Goal: Task Accomplishment & Management: Manage account settings

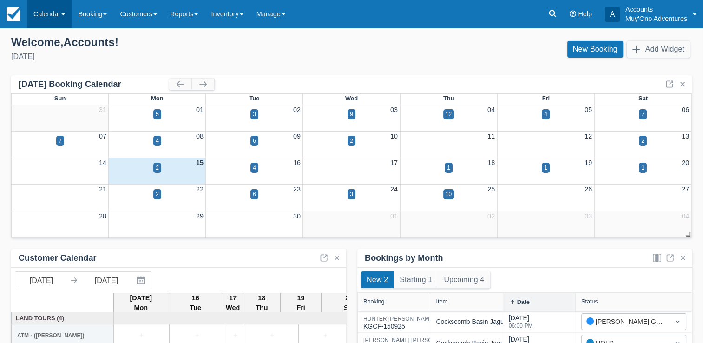
click at [47, 3] on link "Calendar" at bounding box center [49, 14] width 45 height 28
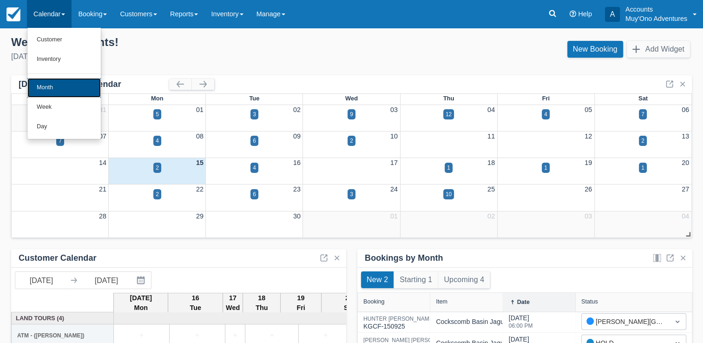
click at [59, 83] on link "Month" at bounding box center [63, 88] width 73 height 20
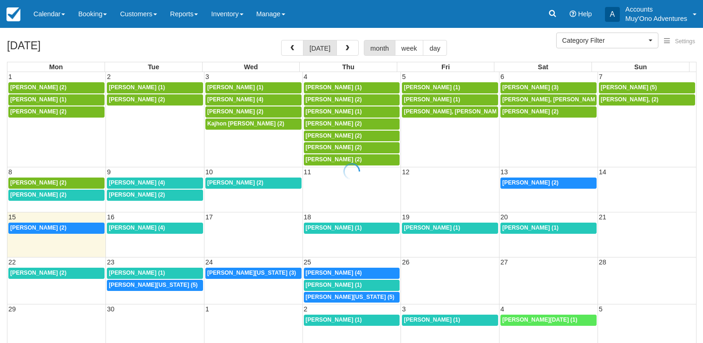
select select
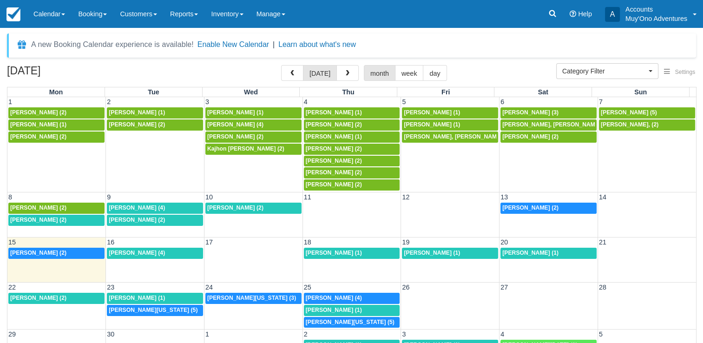
scroll to position [0, 0]
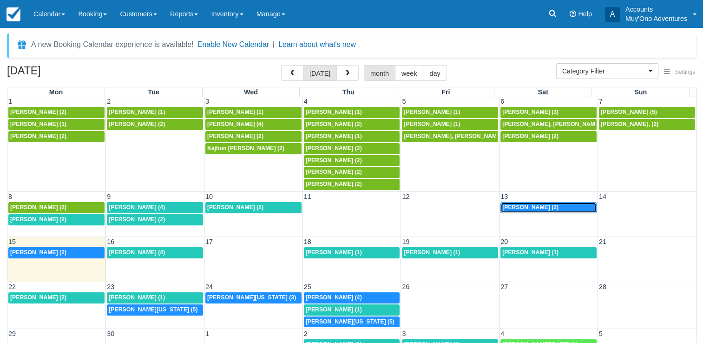
click at [547, 206] on div "6p Benjamin Hans (2)" at bounding box center [548, 207] width 92 height 7
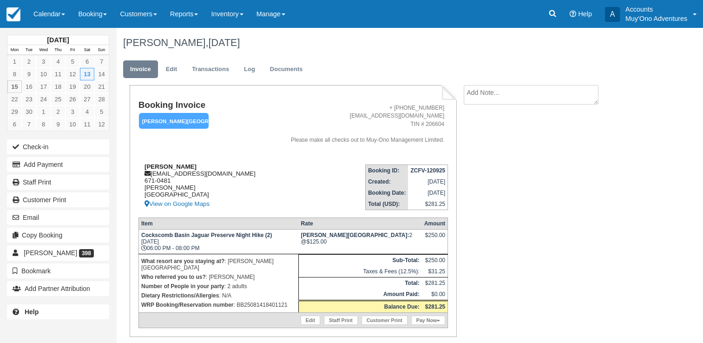
scroll to position [28, 0]
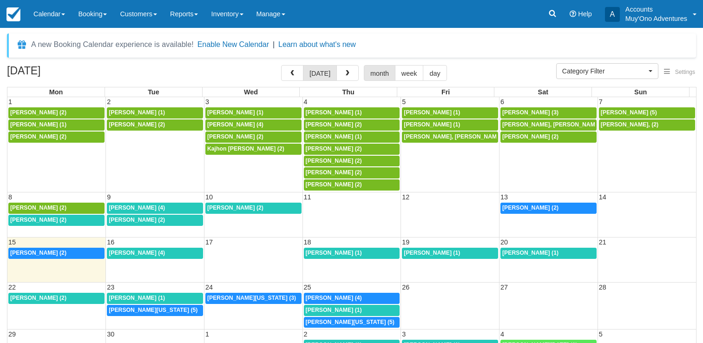
select select
click at [272, 202] on link "8a Chris Taylor (2)" at bounding box center [253, 207] width 96 height 11
select select
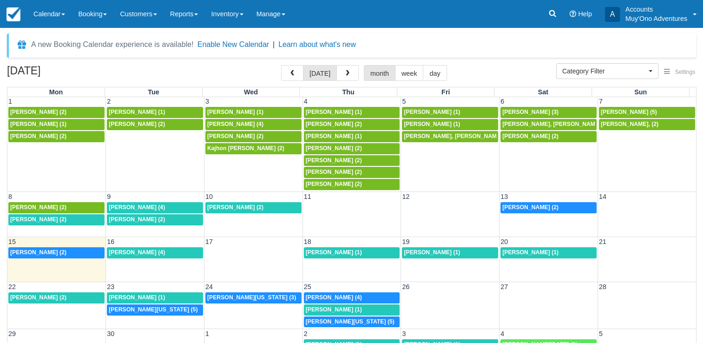
scroll to position [76, 0]
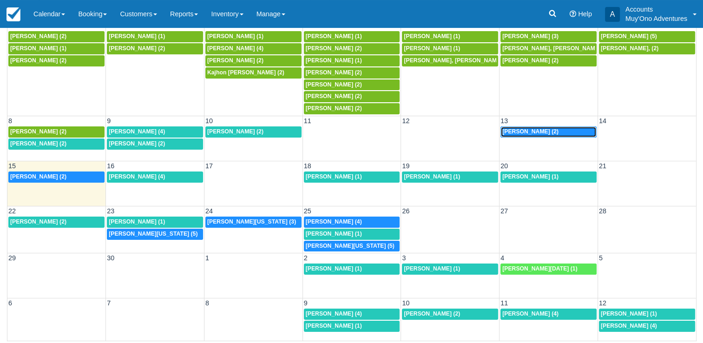
click at [514, 128] on span "[PERSON_NAME] (2)" at bounding box center [530, 131] width 56 height 7
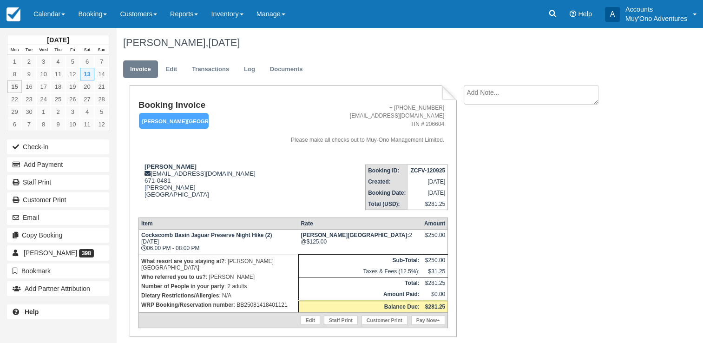
click at [256, 300] on p "WRP Booking/Reservation number : BB25081418401121" at bounding box center [218, 304] width 155 height 9
copy p "BB25081418401121"
click at [427, 171] on strong "ZCFV-120925" at bounding box center [427, 170] width 35 height 7
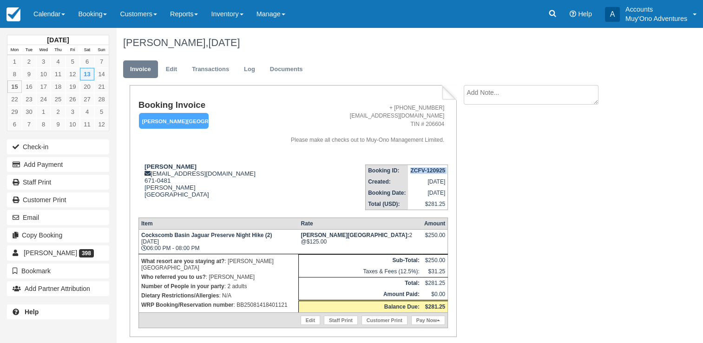
click at [427, 171] on strong "ZCFV-120925" at bounding box center [427, 170] width 35 height 7
copy tbody "ZCFV-120925"
drag, startPoint x: 143, startPoint y: 165, endPoint x: 189, endPoint y: 167, distance: 46.0
click at [189, 167] on div "[PERSON_NAME] [PERSON_NAME][EMAIL_ADDRESS][DOMAIN_NAME] 671-0481 [PERSON_NAME] …" at bounding box center [203, 186] width 131 height 46
copy strong "[PERSON_NAME]"
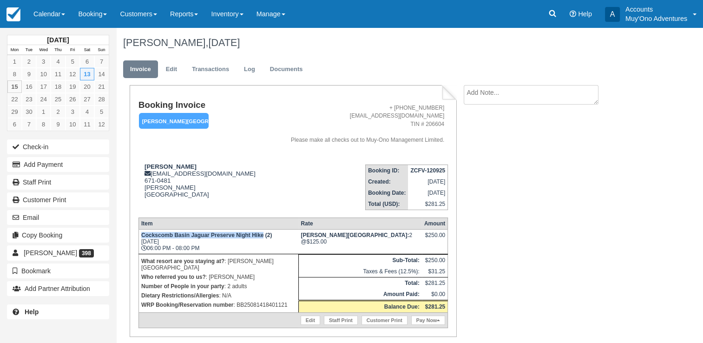
drag, startPoint x: 142, startPoint y: 235, endPoint x: 263, endPoint y: 235, distance: 120.8
click at [263, 235] on strong "Cockscomb Basin Jaguar Preserve Night Hike (2)" at bounding box center [206, 235] width 131 height 7
copy strong "Cockscomb Basin Jaguar Preserve Night Hike"
click at [249, 300] on p "WRP Booking/Reservation number : BB25081418401121" at bounding box center [218, 304] width 155 height 9
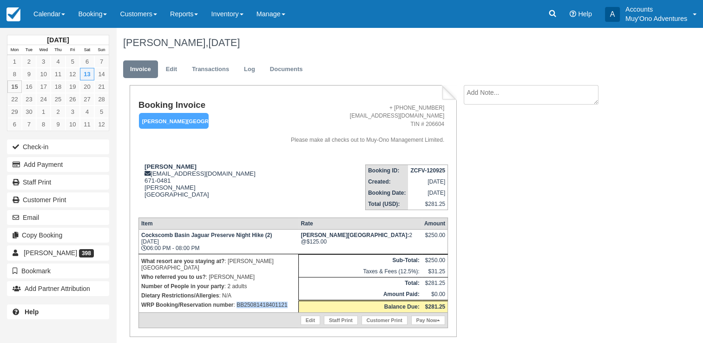
copy p "BB25081418401121"
